Goal: Information Seeking & Learning: Learn about a topic

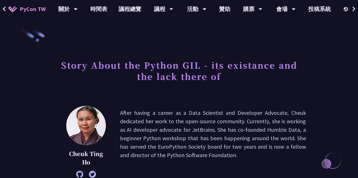
click at [132, 57] on h1 "Story About the Python GIL - its existance and the lack there of" at bounding box center [179, 71] width 254 height 28
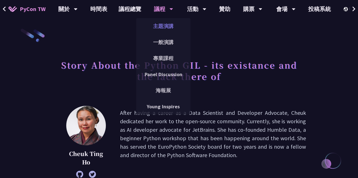
click at [166, 27] on link "主題演講" at bounding box center [163, 26] width 54 height 13
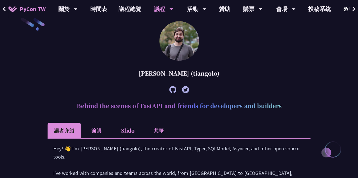
scroll to position [255, 0]
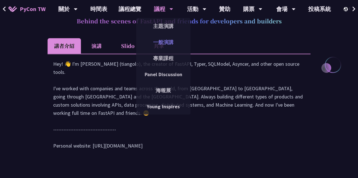
click at [173, 47] on link "一般演講" at bounding box center [163, 42] width 54 height 13
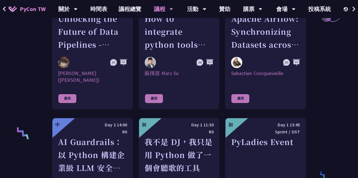
scroll to position [311, 0]
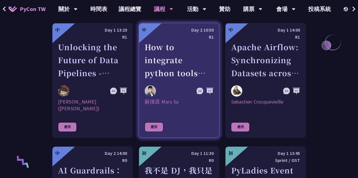
click at [169, 65] on div "How to integrate python tools with Apache Iceberg to build ETLT pipeline on Shi…" at bounding box center [179, 60] width 69 height 39
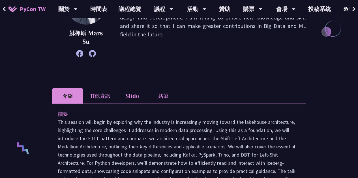
scroll to position [170, 0]
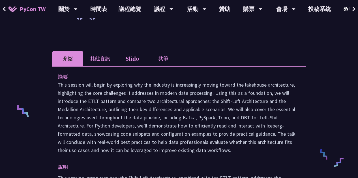
click at [100, 61] on li "其他資訊" at bounding box center [99, 59] width 33 height 16
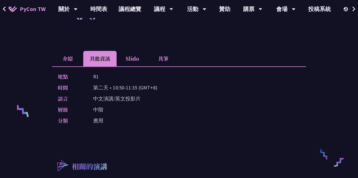
click at [74, 60] on li "介紹" at bounding box center [67, 59] width 31 height 16
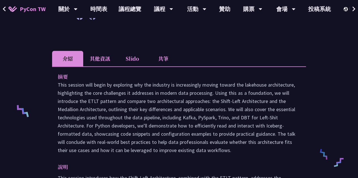
click at [89, 59] on li "其他資訊" at bounding box center [99, 59] width 33 height 16
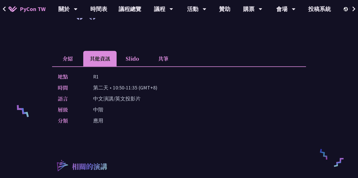
click at [72, 56] on li "介紹" at bounding box center [67, 59] width 31 height 16
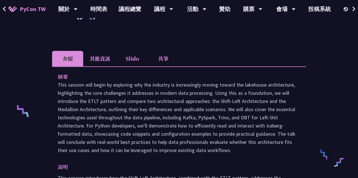
click at [97, 53] on li "其他資訊" at bounding box center [99, 59] width 33 height 16
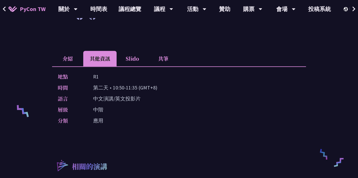
click at [68, 58] on li "介紹" at bounding box center [67, 59] width 31 height 16
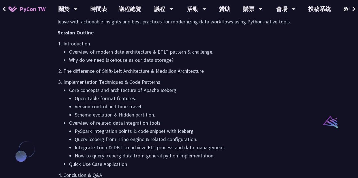
scroll to position [396, 0]
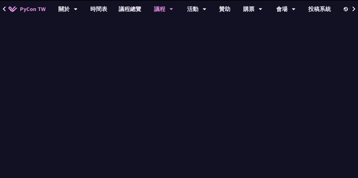
scroll to position [311, 0]
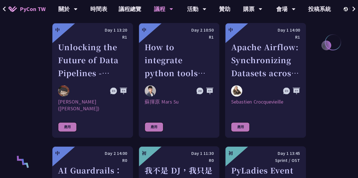
drag, startPoint x: 0, startPoint y: 89, endPoint x: 3, endPoint y: 88, distance: 3.3
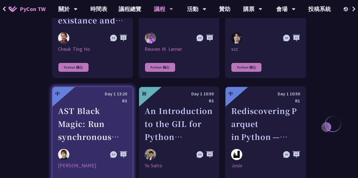
click at [77, 119] on div "AST Black Magic: Run synchronous Python code on asynchronous Pyodide" at bounding box center [92, 124] width 69 height 39
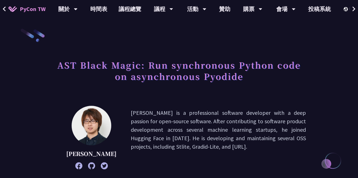
click at [127, 58] on h1 "AST Black Magic: Run synchronous Python code on asynchronous Pyodide" at bounding box center [179, 71] width 254 height 28
click at [262, 57] on h1 "AST Black Magic: Run synchronous Python code on asynchronous Pyodide" at bounding box center [179, 71] width 254 height 28
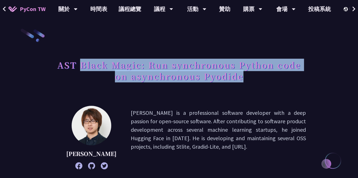
drag, startPoint x: 78, startPoint y: 65, endPoint x: 281, endPoint y: 81, distance: 204.0
click at [281, 81] on h1 "AST Black Magic: Run synchronous Python code on asynchronous Pyodide" at bounding box center [179, 71] width 254 height 28
copy h1 "Black Magic: Run synchronous Python code on asynchronous Pyodide"
click at [238, 96] on div "AST Black Magic: Run synchronous Python code on asynchronous Pyodide" at bounding box center [179, 77] width 254 height 41
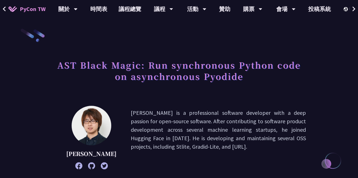
click at [232, 79] on h1 "AST Black Magic: Run synchronous Python code on asynchronous Pyodide" at bounding box center [179, 71] width 254 height 28
click at [300, 85] on h1 "AST Black Magic: Run synchronous Python code on asynchronous Pyodide" at bounding box center [179, 71] width 254 height 28
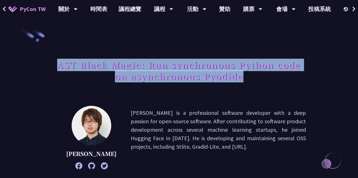
drag, startPoint x: 283, startPoint y: 78, endPoint x: 52, endPoint y: 50, distance: 232.5
copy h1 "AST Black Magic: Run synchronous Python code on asynchronous Pyodide"
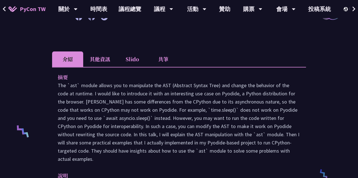
scroll to position [170, 0]
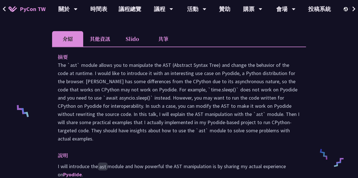
click at [128, 42] on li "Slido" at bounding box center [132, 39] width 31 height 16
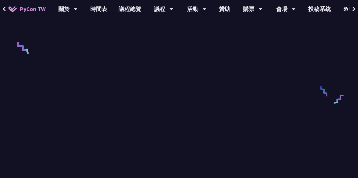
scroll to position [254, 0]
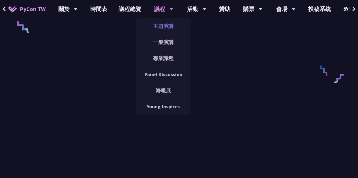
click at [157, 29] on link "主題演講" at bounding box center [163, 26] width 54 height 13
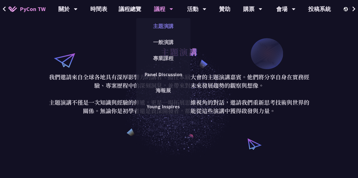
click at [160, 31] on link "主題演講" at bounding box center [163, 26] width 54 height 13
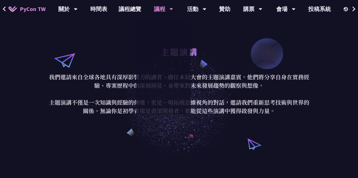
click at [160, 37] on div "主題演講 一般演講 專業課程 Panel Discussion 海報展 Young Inspires" at bounding box center [163, 66] width 54 height 97
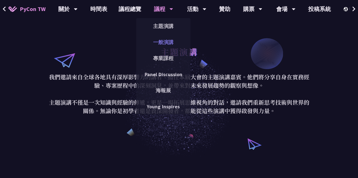
click at [156, 45] on link "一般演講" at bounding box center [163, 42] width 54 height 13
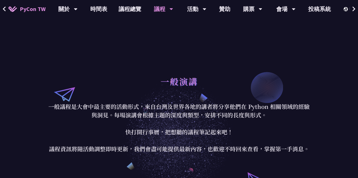
scroll to position [252, 0]
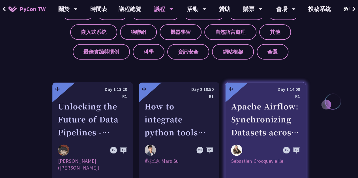
click at [259, 124] on div "Apache Airflow: Synchronizing Datasets across Multiple instances" at bounding box center [265, 119] width 69 height 39
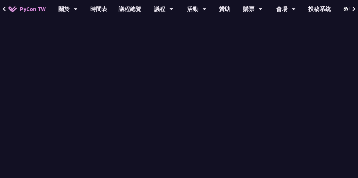
click at [212, 38] on div "一般演講 一般議程是大會中最主要的活動形式，來自台灣及世界各地的講者將分享他們在 Python 相關領域的經驗與洞見。每場演講會根據主題的深度與類型，安排不同…" at bounding box center [179, 113] width 358 height 158
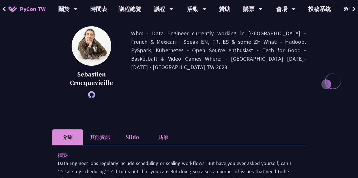
scroll to position [78, 0]
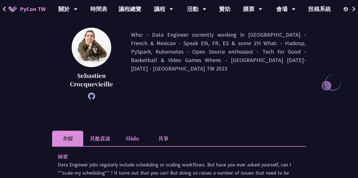
click at [92, 97] on icon at bounding box center [91, 96] width 7 height 7
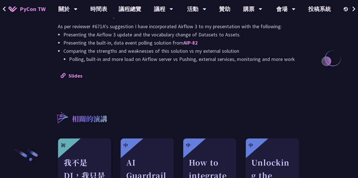
scroll to position [610, 0]
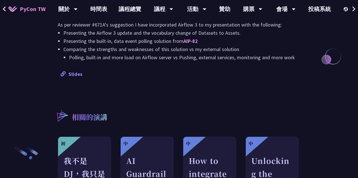
click at [76, 74] on link "Slides" at bounding box center [72, 74] width 22 height 7
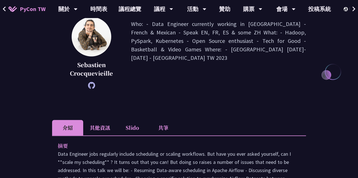
scroll to position [59, 0]
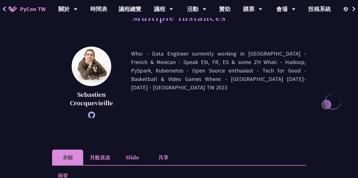
click at [135, 152] on li "Slido" at bounding box center [132, 158] width 31 height 16
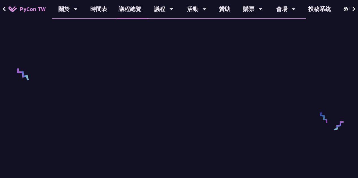
scroll to position [205, 0]
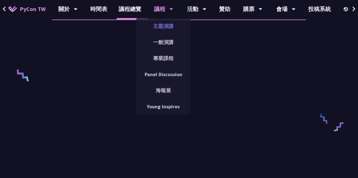
click at [156, 30] on link "主題演講" at bounding box center [163, 26] width 54 height 13
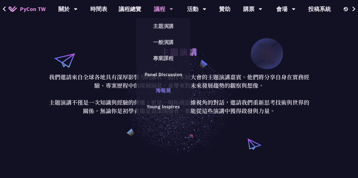
click at [160, 89] on link "海報展" at bounding box center [163, 90] width 54 height 13
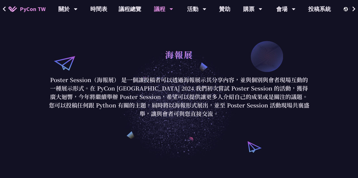
scroll to position [29, 0]
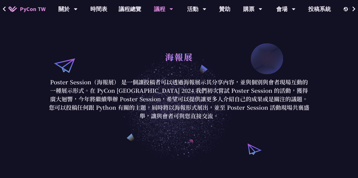
click at [287, 35] on div "海報展 Poster Session（海報展） 是一個讓投稿者可以透過海報展示其分享內容，並與個別與會者現場互動的一種展示形式。在 PyCon [GEOGRA…" at bounding box center [179, 84] width 358 height 158
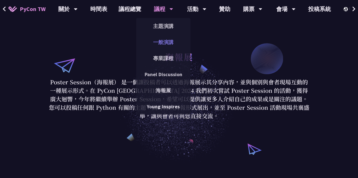
click at [158, 42] on link "一般演講" at bounding box center [163, 42] width 54 height 13
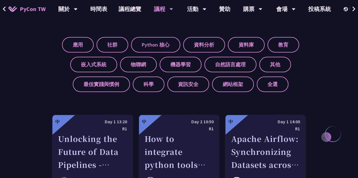
scroll to position [226, 0]
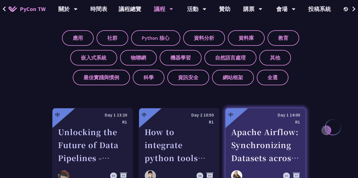
click at [257, 140] on div "Apache Airflow: Synchronizing Datasets across Multiple instances" at bounding box center [265, 145] width 69 height 39
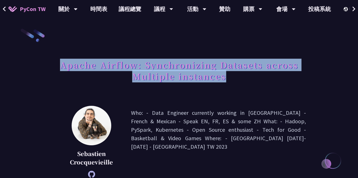
drag, startPoint x: 232, startPoint y: 81, endPoint x: 59, endPoint y: 68, distance: 174.1
click at [59, 68] on h1 "Apache Airflow: Synchronizing Datasets across Multiple instances" at bounding box center [179, 71] width 254 height 28
copy h1 "Apache Airflow: Synchronizing Datasets across Multiple instances"
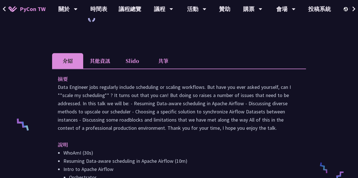
scroll to position [160, 0]
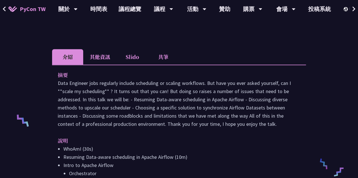
click at [133, 56] on li "Slido" at bounding box center [132, 57] width 31 height 16
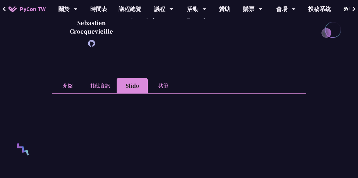
scroll to position [136, 0]
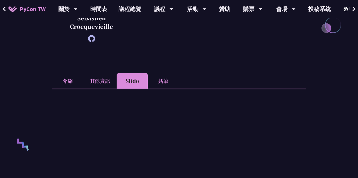
click at [74, 80] on li "介紹" at bounding box center [67, 81] width 31 height 16
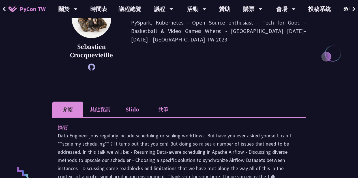
scroll to position [109, 0]
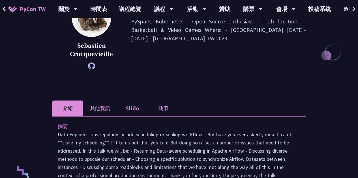
click at [95, 108] on li "其他資訊" at bounding box center [99, 109] width 33 height 16
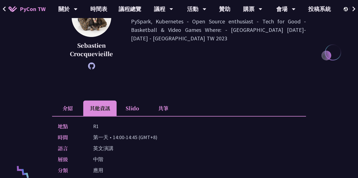
click at [132, 115] on li "Slido" at bounding box center [132, 109] width 31 height 16
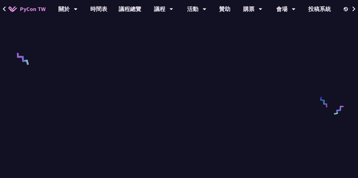
scroll to position [219, 0]
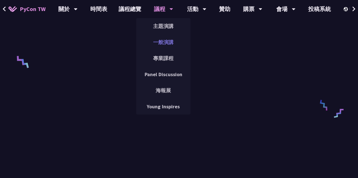
click at [162, 41] on link "一般演講" at bounding box center [163, 42] width 54 height 13
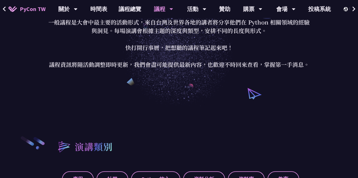
scroll to position [40, 0]
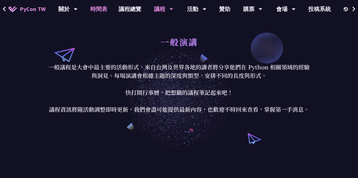
click at [97, 10] on link "時間表" at bounding box center [99, 9] width 28 height 18
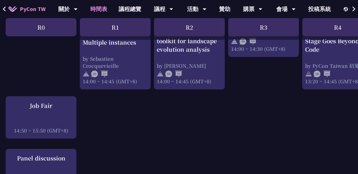
scroll to position [620, 0]
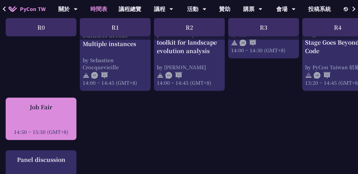
click at [76, 112] on div "Job Fair 14:50 ~ 15:50 (GMT+8)" at bounding box center [41, 119] width 71 height 42
click at [38, 115] on div "Job Fair 14:50 ~ 15:50 (GMT+8)" at bounding box center [40, 119] width 65 height 33
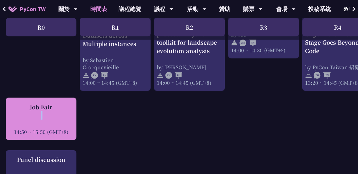
click at [38, 115] on div "Job Fair 14:50 ~ 15:50 (GMT+8)" at bounding box center [40, 119] width 65 height 33
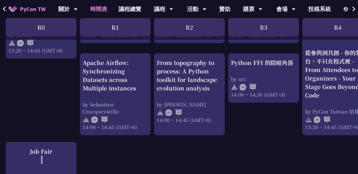
scroll to position [575, 0]
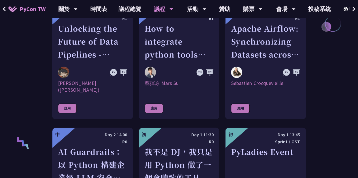
scroll to position [348, 0]
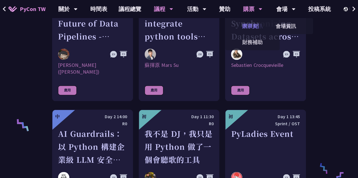
click at [240, 28] on link "購票資訊" at bounding box center [252, 26] width 54 height 13
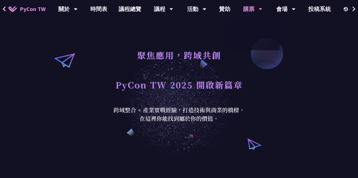
click at [309, 74] on div "聚焦應用，跨域共創 PyCon TW 2025 開啟新篇章 跨域整合 + 產業實戰經驗，打造技術與商業的橋樑。 在這裡你能找到屬於你的價值。" at bounding box center [179, 79] width 358 height 158
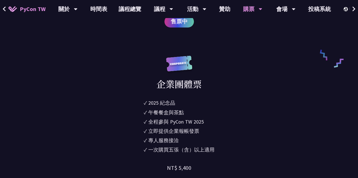
scroll to position [438, 0]
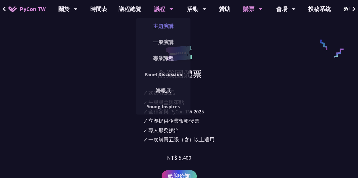
click at [160, 30] on link "主題演講" at bounding box center [163, 26] width 54 height 13
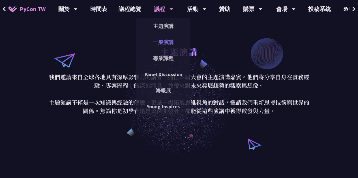
click at [165, 41] on link "一般演講" at bounding box center [163, 42] width 54 height 13
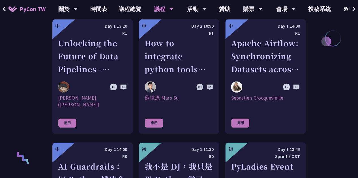
scroll to position [317, 0]
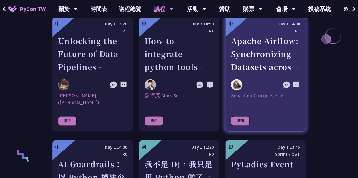
click at [275, 89] on div at bounding box center [255, 84] width 48 height 11
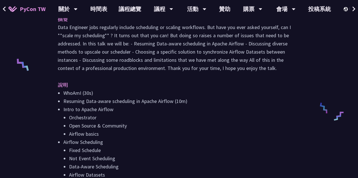
scroll to position [198, 0]
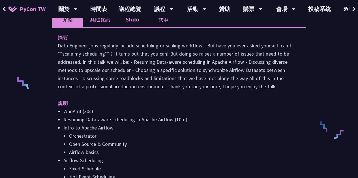
click at [135, 19] on li "Slido" at bounding box center [132, 20] width 31 height 16
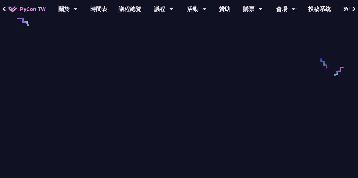
scroll to position [260, 0]
